Goal: Transaction & Acquisition: Book appointment/travel/reservation

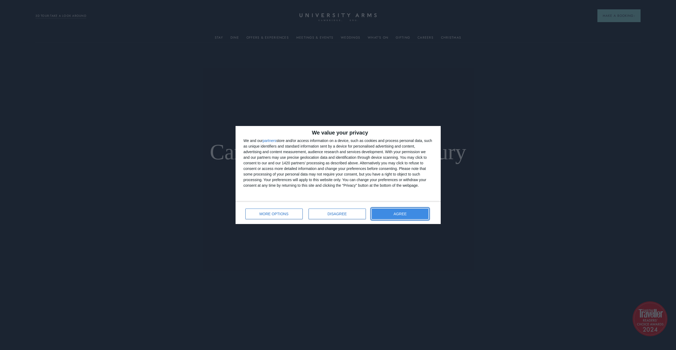
click at [410, 211] on button "AGREE" at bounding box center [400, 214] width 57 height 11
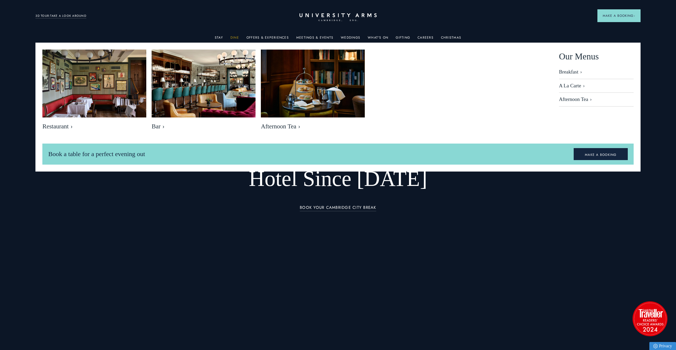
click at [233, 37] on link "Dine" at bounding box center [234, 39] width 9 height 7
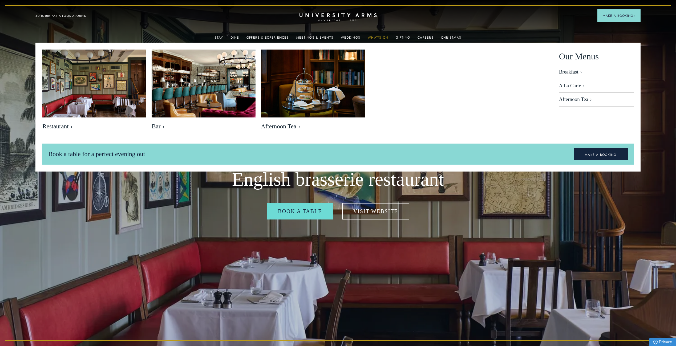
click at [372, 39] on link "What's On" at bounding box center [378, 39] width 21 height 7
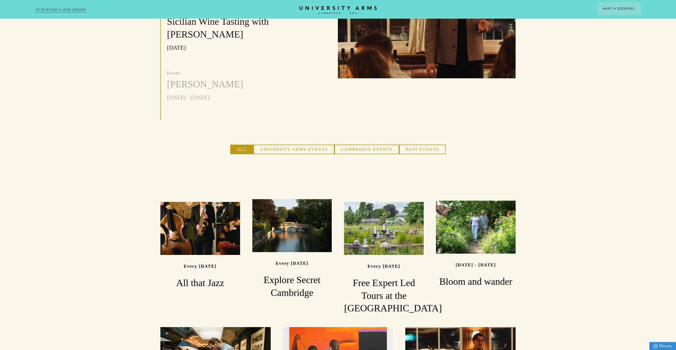
scroll to position [160, 0]
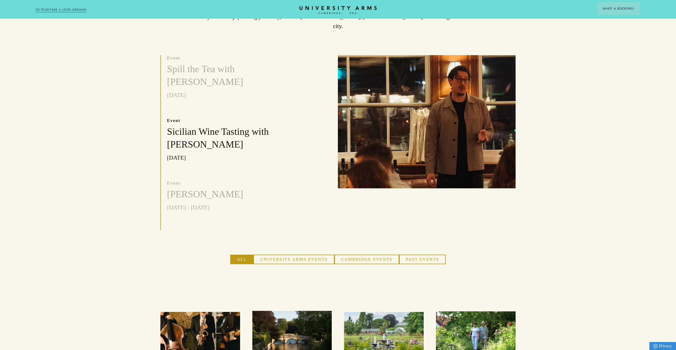
click at [311, 255] on button "University Arms Events" at bounding box center [293, 260] width 81 height 10
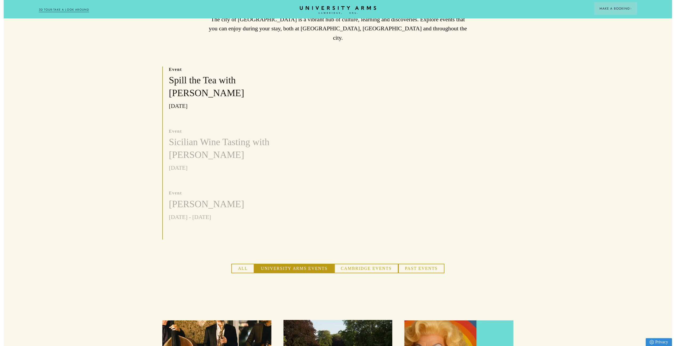
scroll to position [0, 0]
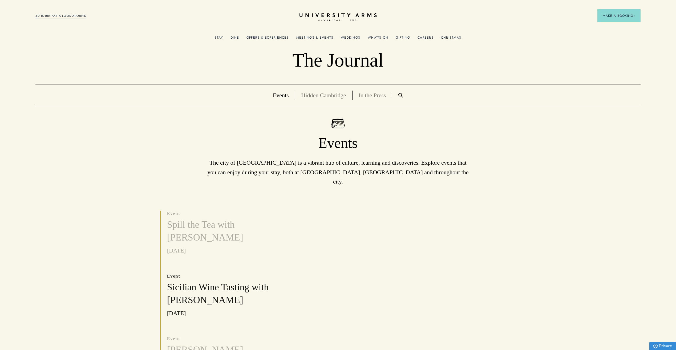
click at [319, 37] on link "Meetings & Events" at bounding box center [314, 39] width 37 height 7
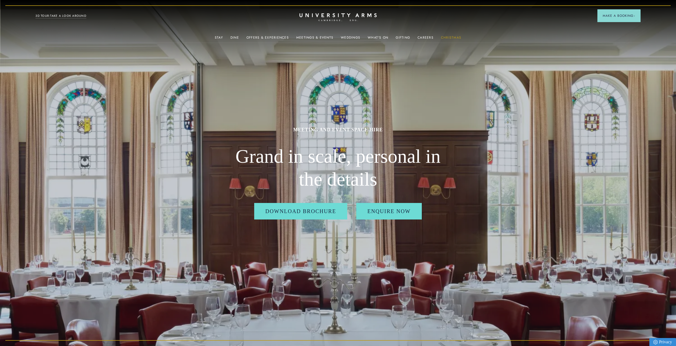
click at [451, 37] on link "Christmas" at bounding box center [451, 39] width 20 height 7
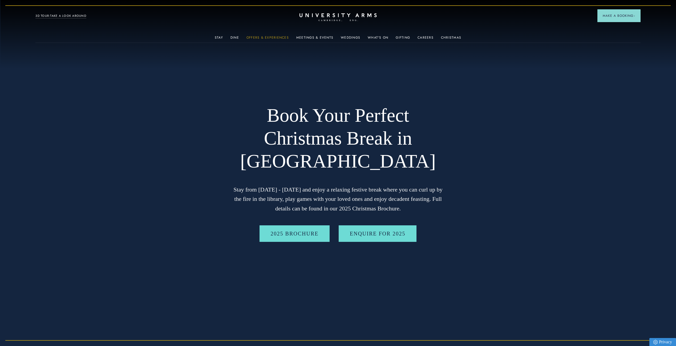
click at [271, 37] on link "Offers & Experiences" at bounding box center [267, 39] width 42 height 7
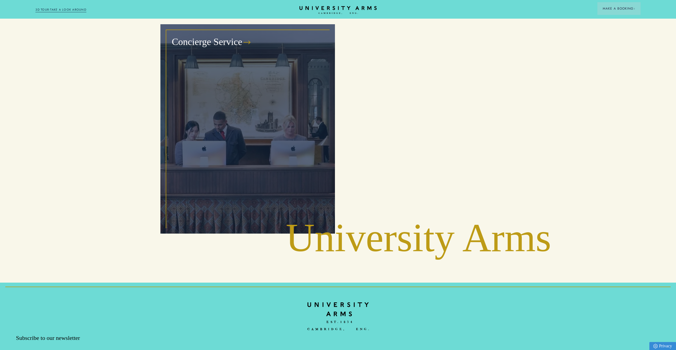
scroll to position [959, 0]
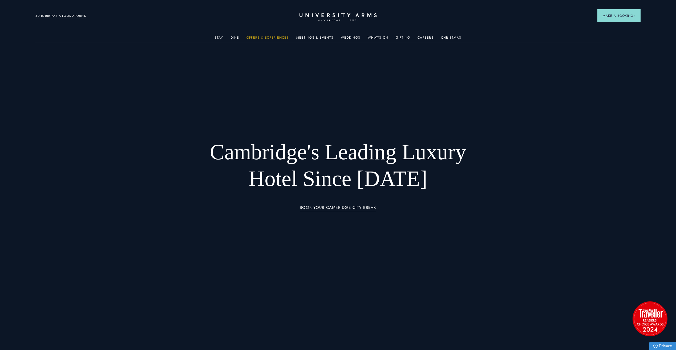
click at [259, 36] on link "Offers & Experiences" at bounding box center [267, 39] width 42 height 7
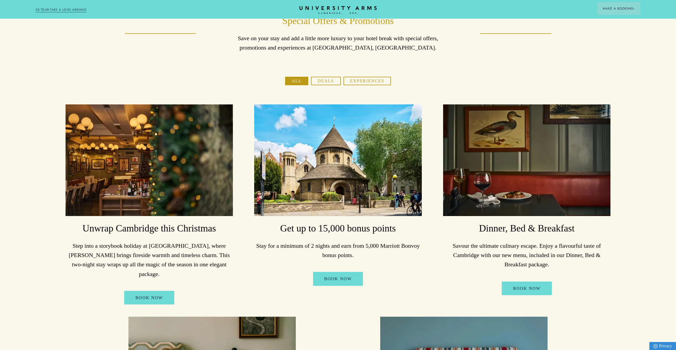
scroll to position [21, 0]
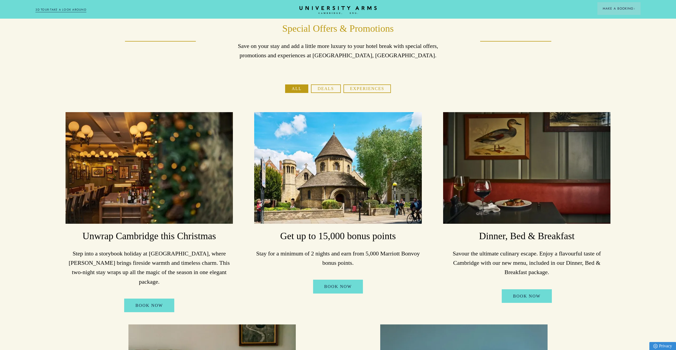
click at [376, 89] on button "Experiences" at bounding box center [367, 88] width 48 height 9
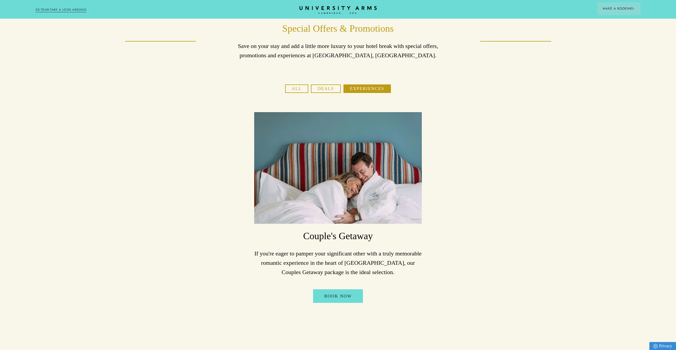
click at [301, 89] on button "All" at bounding box center [296, 88] width 23 height 9
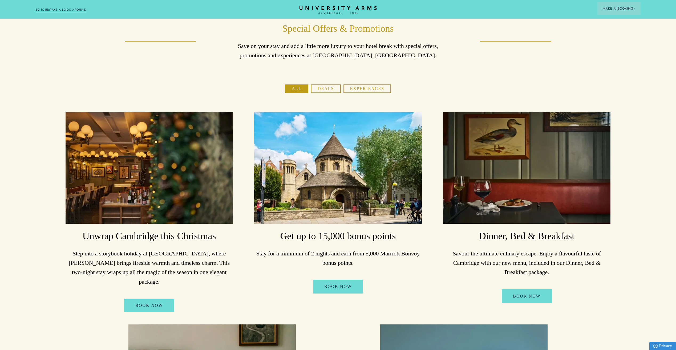
click at [362, 91] on button "Experiences" at bounding box center [367, 88] width 48 height 9
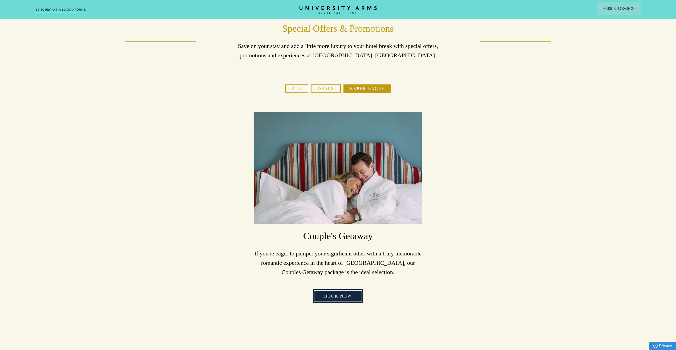
click at [349, 301] on link "Book Now" at bounding box center [338, 296] width 50 height 14
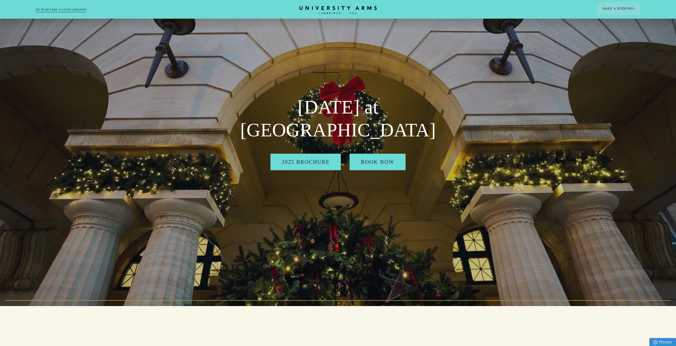
scroll to position [12, 0]
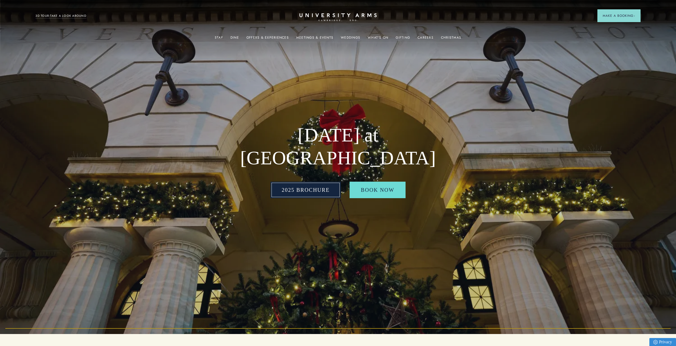
click at [299, 192] on link "2025 BROCHURE" at bounding box center [305, 190] width 70 height 17
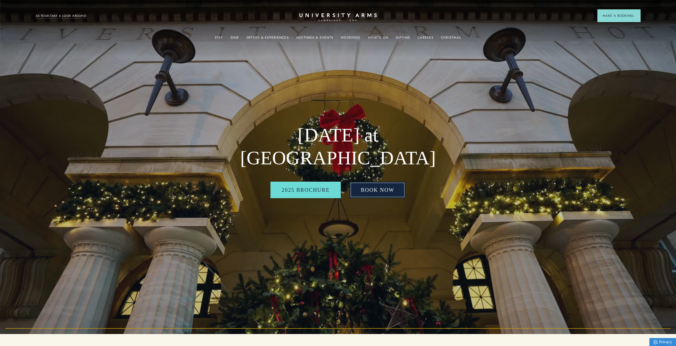
click at [382, 198] on link "BOOK NOW" at bounding box center [378, 190] width 56 height 17
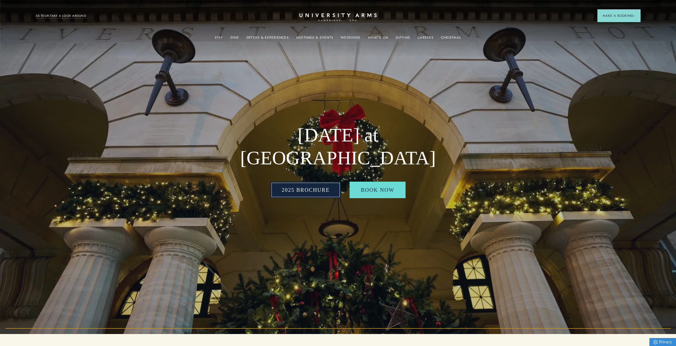
click at [318, 192] on link "2025 BROCHURE" at bounding box center [305, 190] width 70 height 17
click at [652, 178] on img at bounding box center [338, 161] width 676 height 346
